Goal: Task Accomplishment & Management: Manage account settings

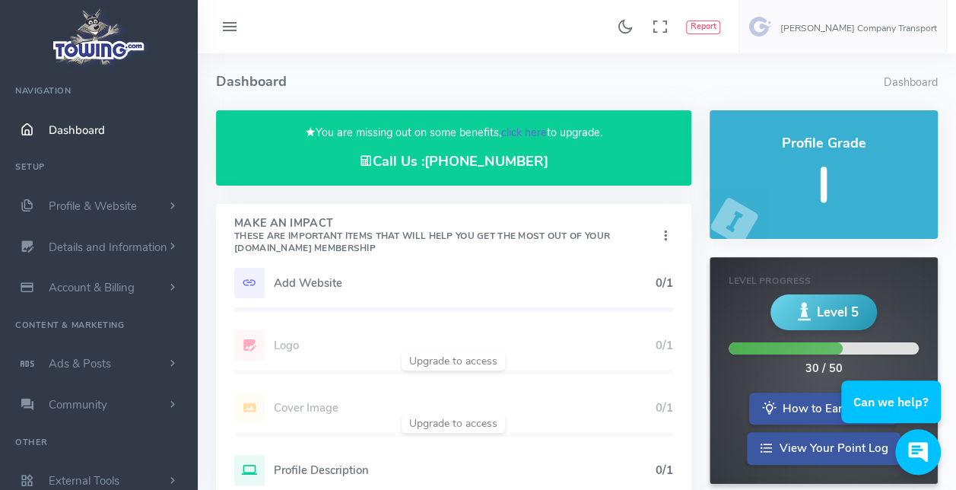
click at [525, 129] on link "click here" at bounding box center [524, 132] width 46 height 15
